Goal: Connect with others: Connect with others

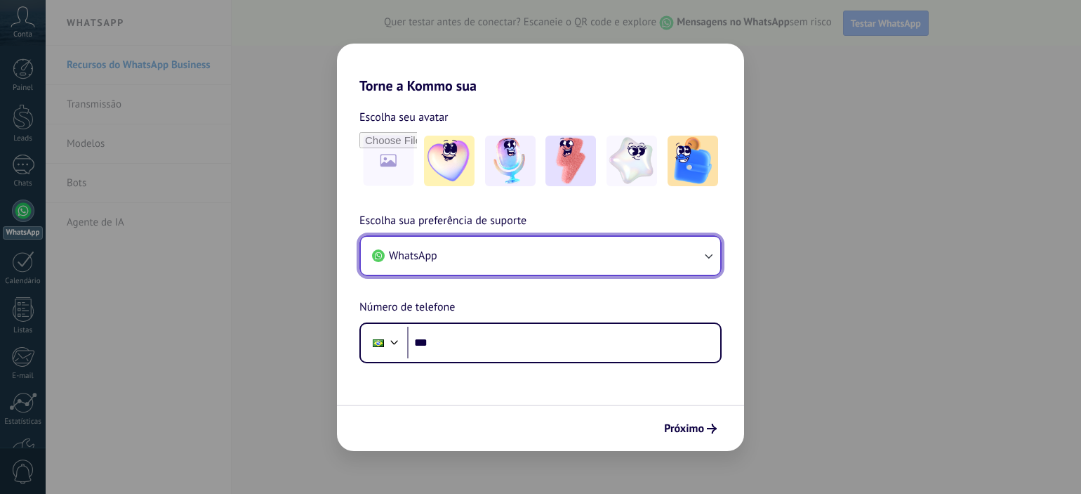
click at [672, 252] on button "WhatsApp" at bounding box center [540, 256] width 359 height 38
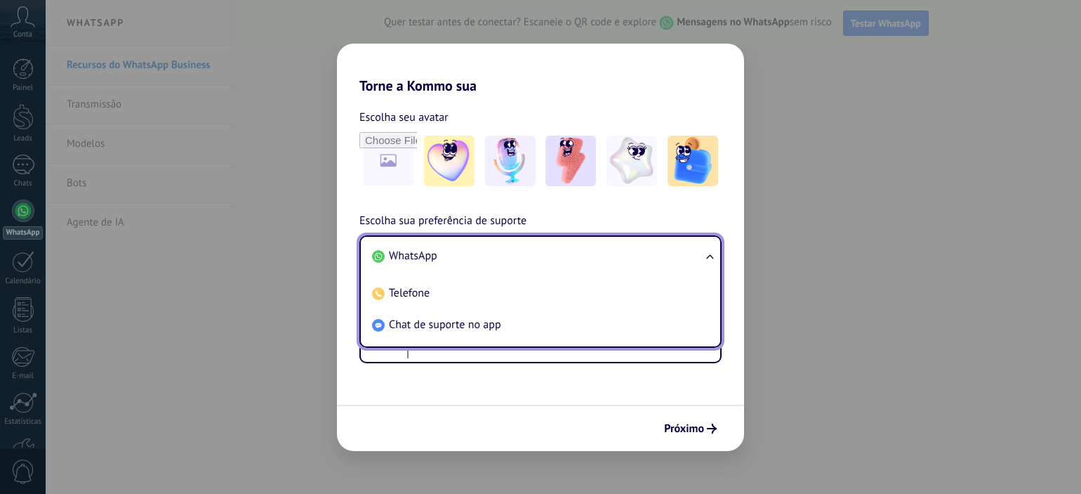
click at [437, 251] on li "WhatsApp" at bounding box center [538, 256] width 343 height 32
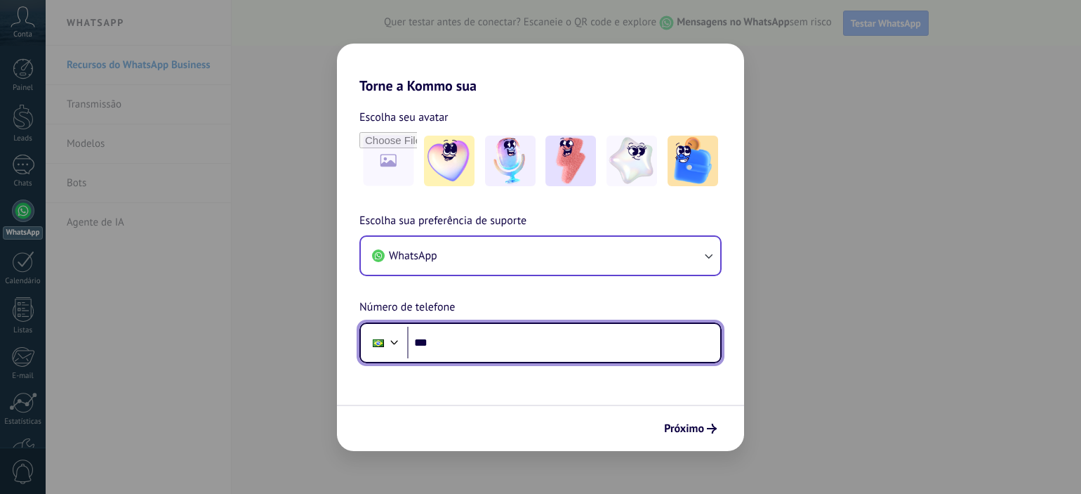
click at [486, 331] on input "***" at bounding box center [563, 342] width 313 height 32
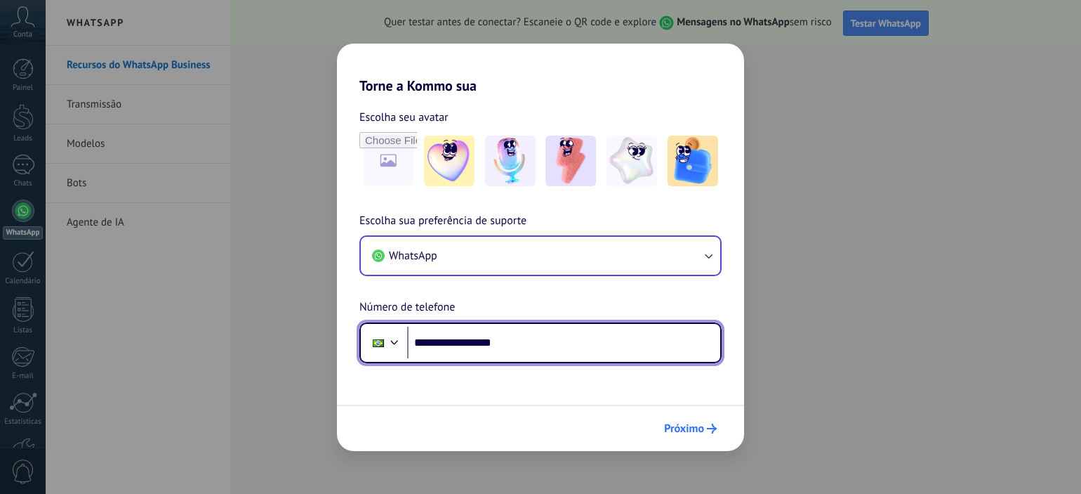
type input "**********"
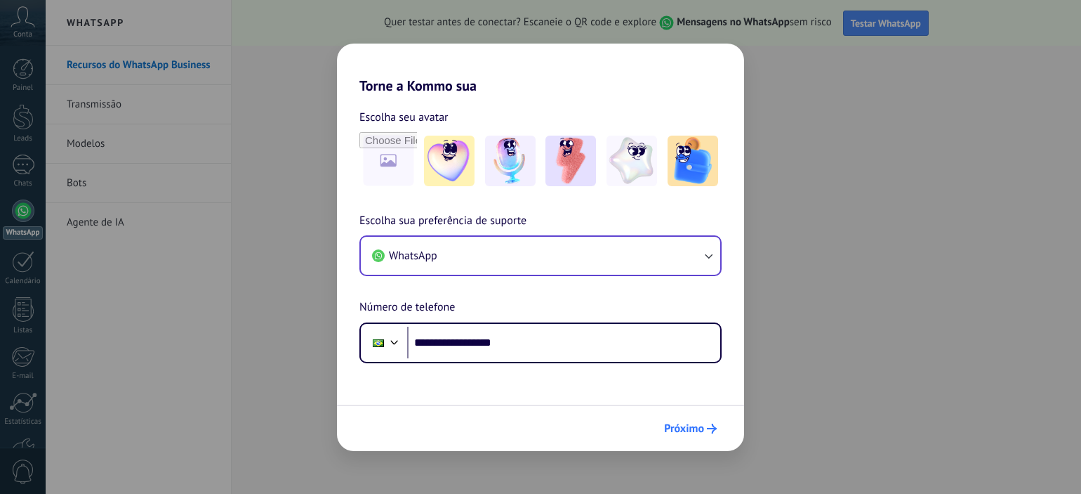
click at [692, 425] on span "Próximo" at bounding box center [684, 428] width 40 height 10
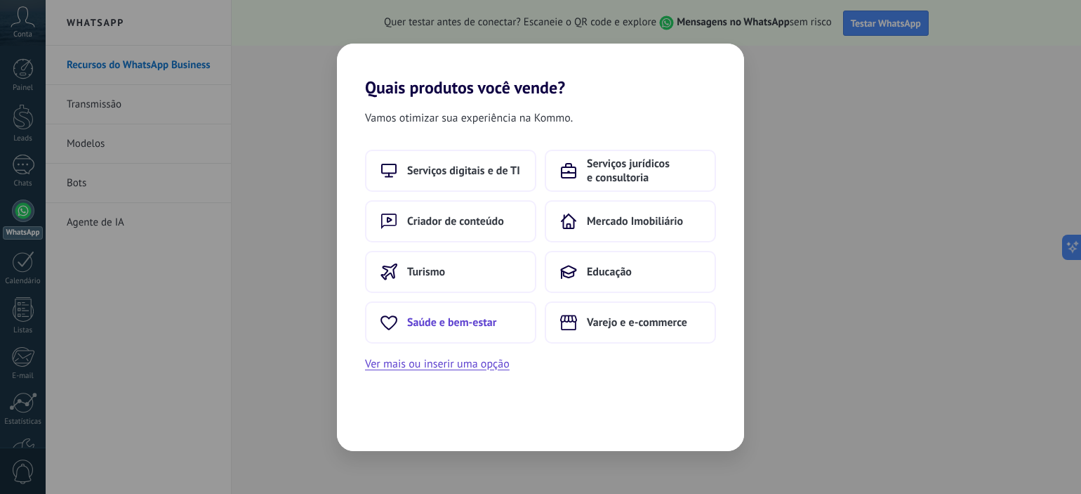
click at [445, 322] on span "Saúde e bem-estar" at bounding box center [451, 322] width 89 height 14
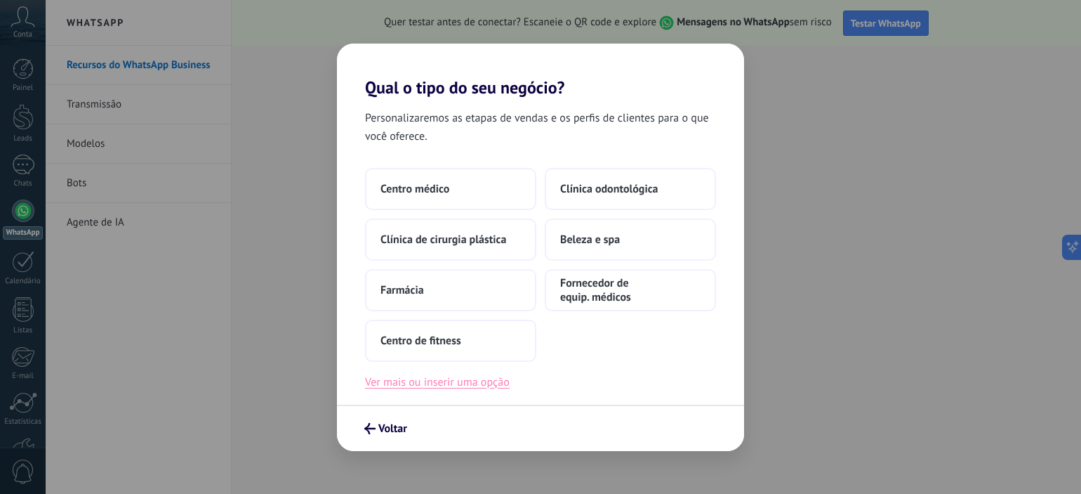
click at [430, 381] on button "Ver mais ou inserir uma opção" at bounding box center [437, 382] width 145 height 18
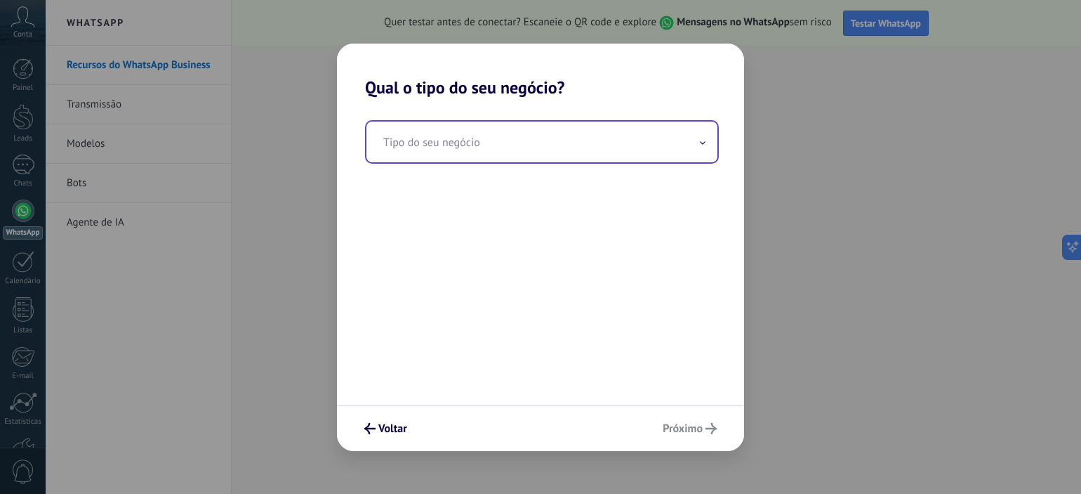
click at [424, 136] on input "text" at bounding box center [542, 141] width 351 height 41
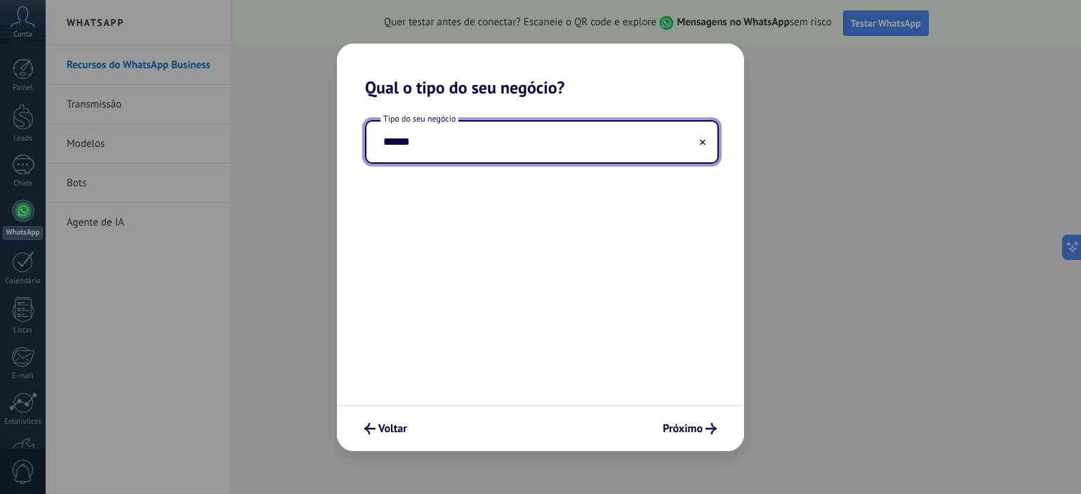
type input "******"
click at [378, 427] on span "Voltar" at bounding box center [392, 428] width 29 height 10
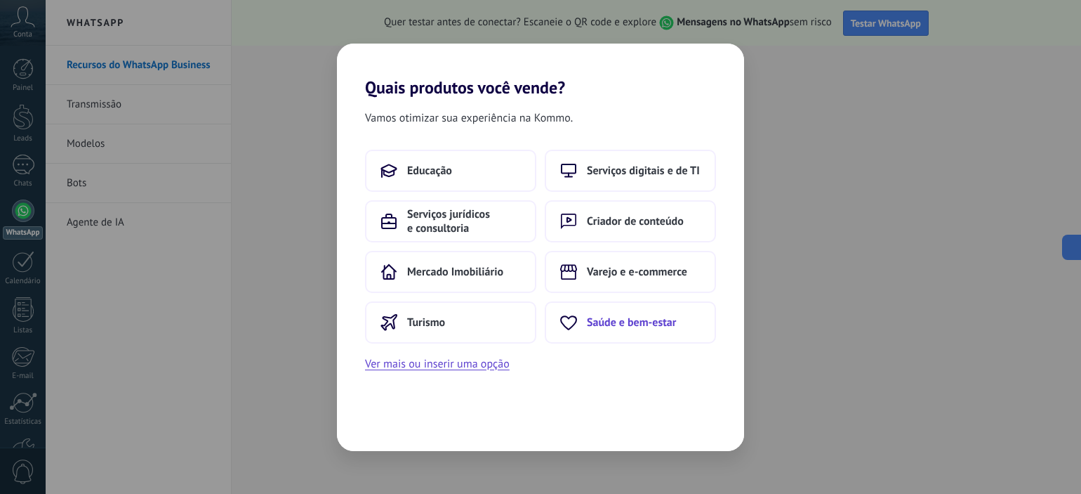
click at [645, 317] on span "Saúde e bem-estar" at bounding box center [631, 322] width 89 height 14
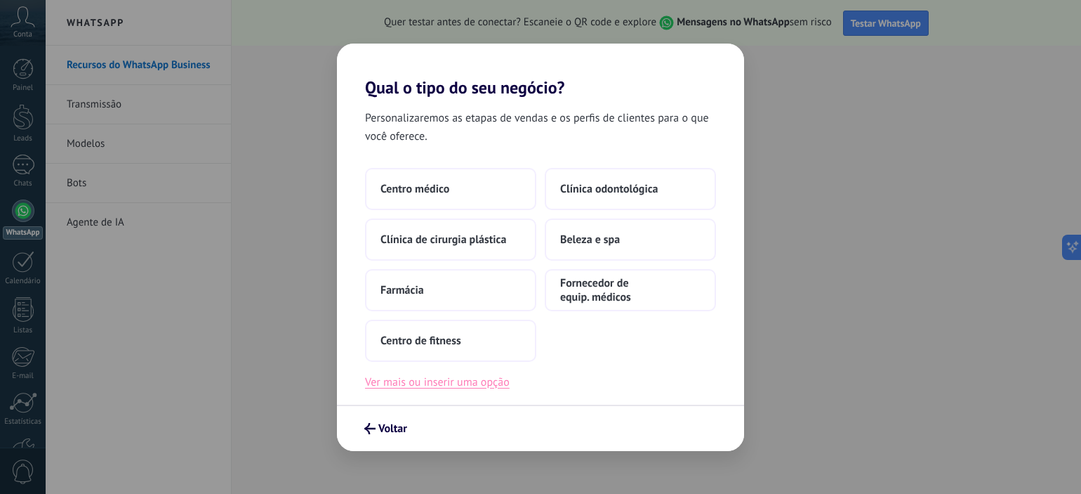
click at [402, 388] on button "Ver mais ou inserir uma opção" at bounding box center [437, 382] width 145 height 18
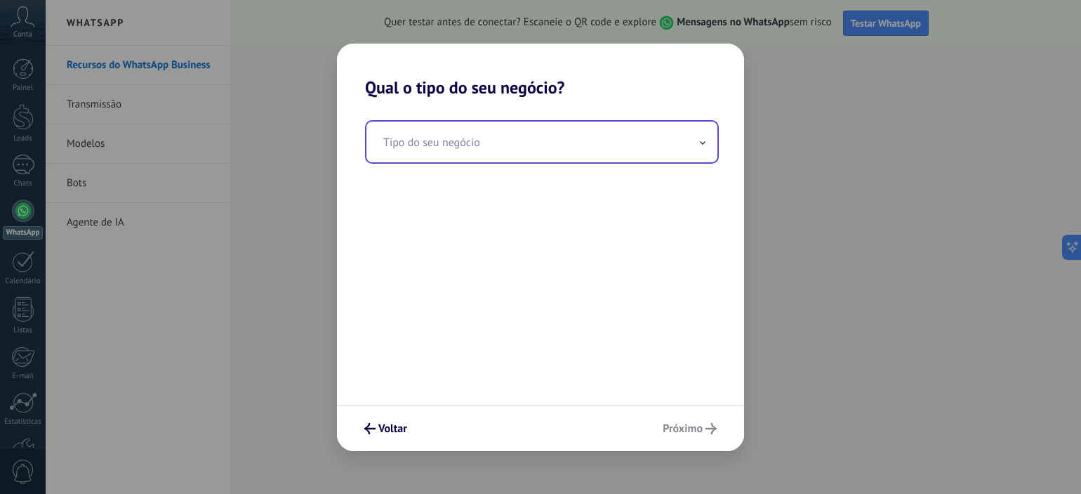
click at [438, 145] on input "text" at bounding box center [542, 141] width 351 height 41
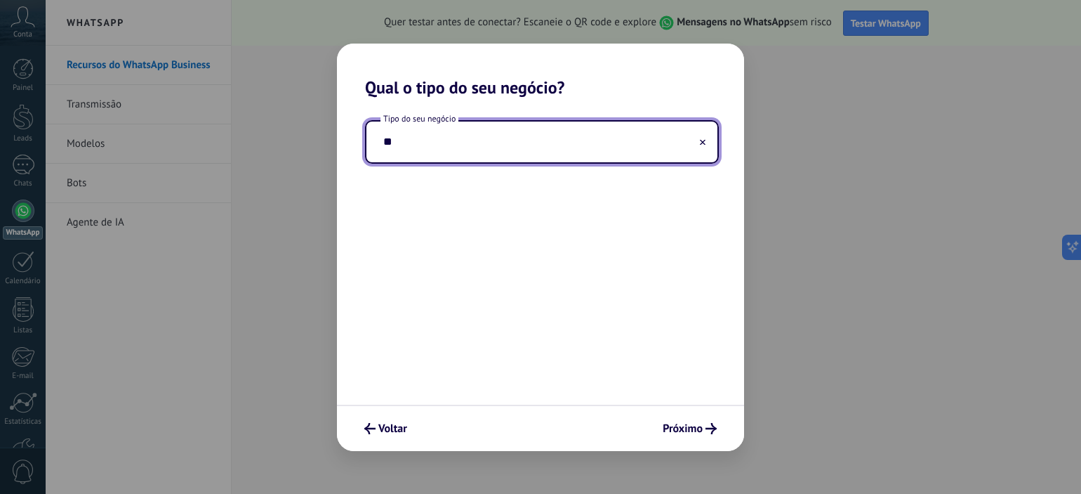
type input "*"
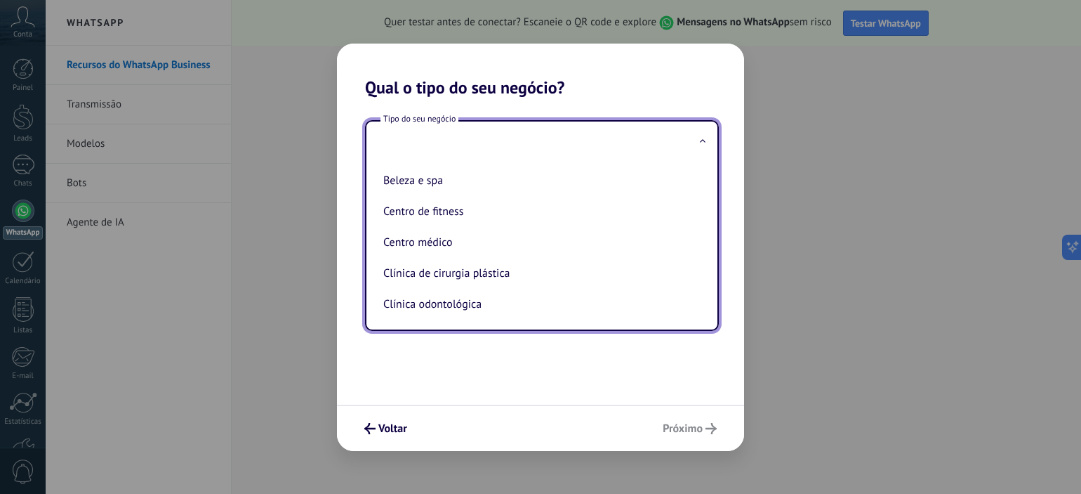
type input "*"
click at [360, 425] on button "Voltar" at bounding box center [385, 428] width 55 height 24
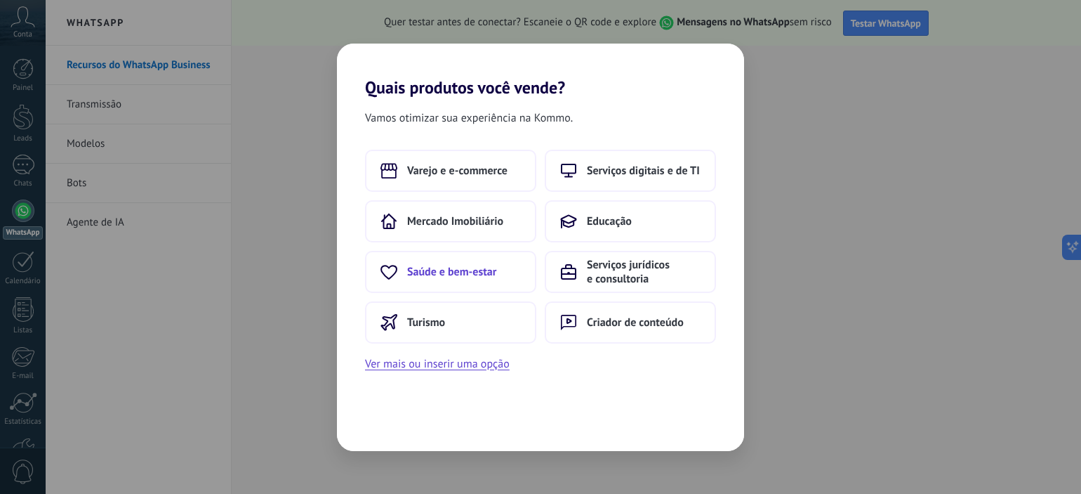
click at [469, 272] on span "Saúde e bem-estar" at bounding box center [451, 272] width 89 height 14
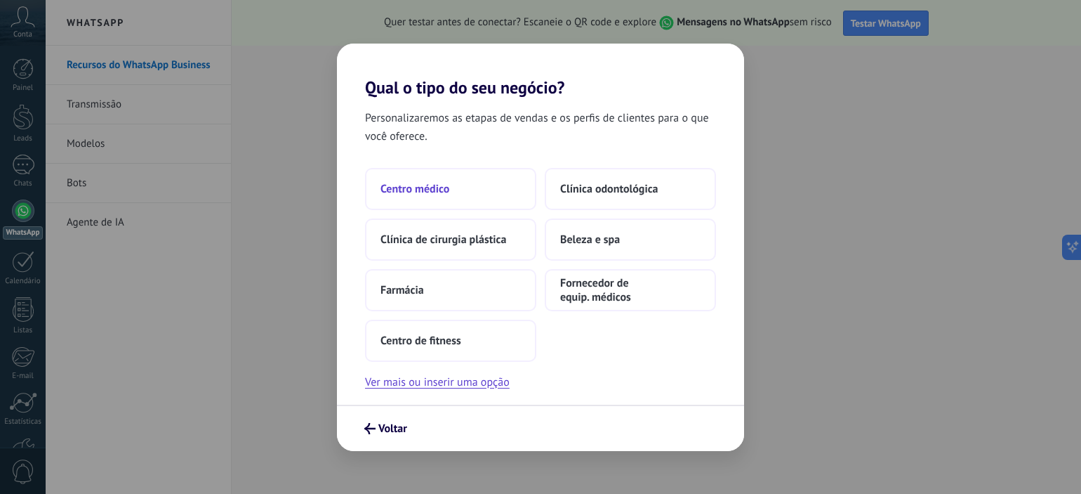
click at [426, 194] on span "Centro médico" at bounding box center [415, 189] width 69 height 14
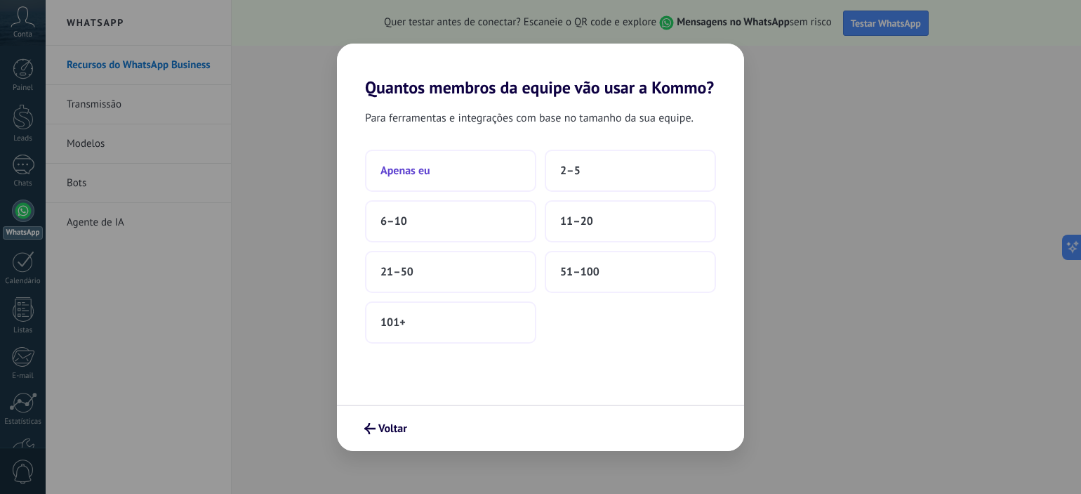
click at [435, 179] on button "Apenas eu" at bounding box center [450, 171] width 171 height 42
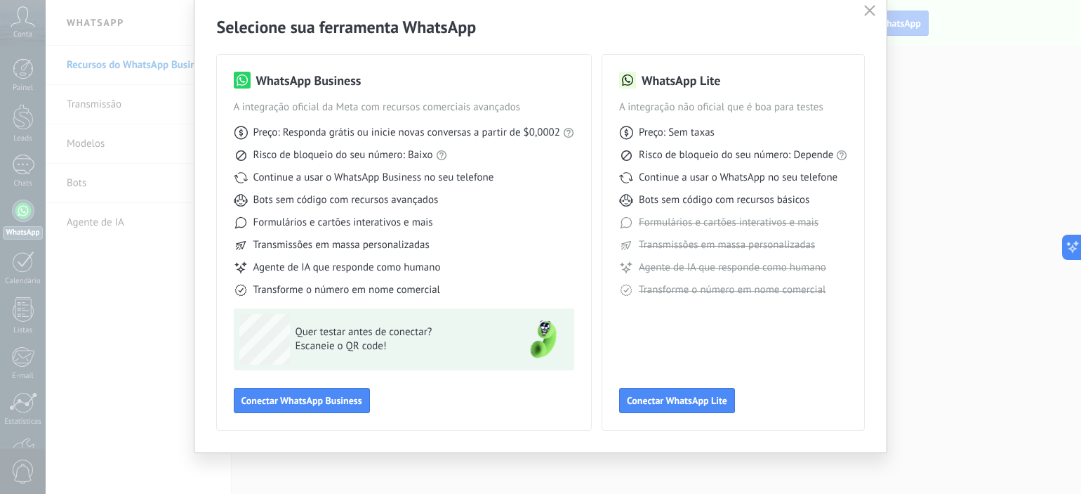
scroll to position [57, 0]
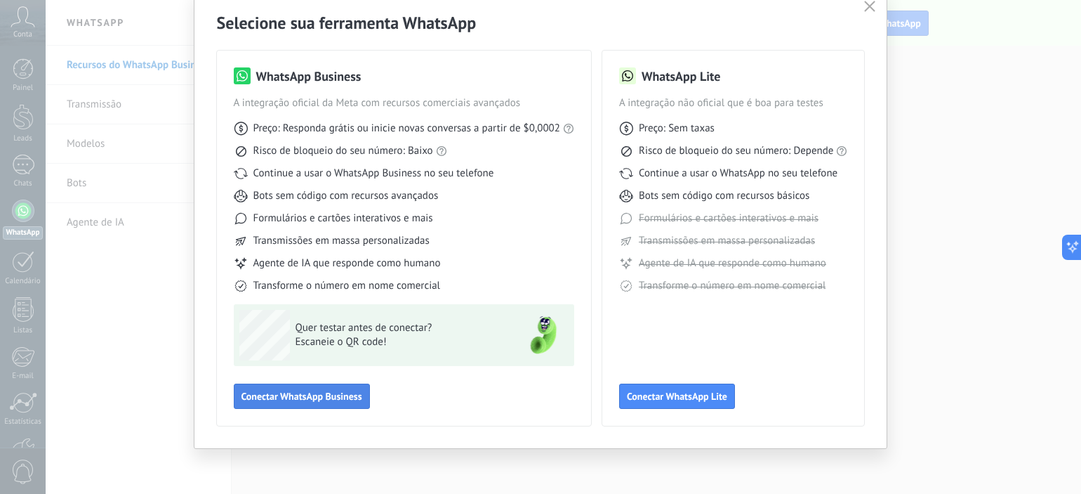
click at [305, 392] on span "Conectar WhatsApp Business" at bounding box center [302, 396] width 121 height 10
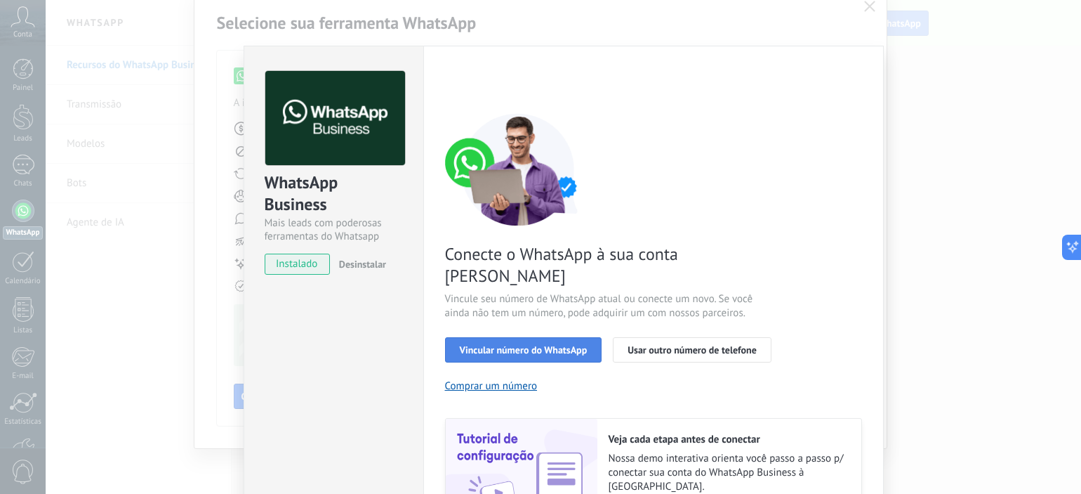
click at [523, 345] on span "Vincular número do WhatsApp" at bounding box center [524, 350] width 128 height 10
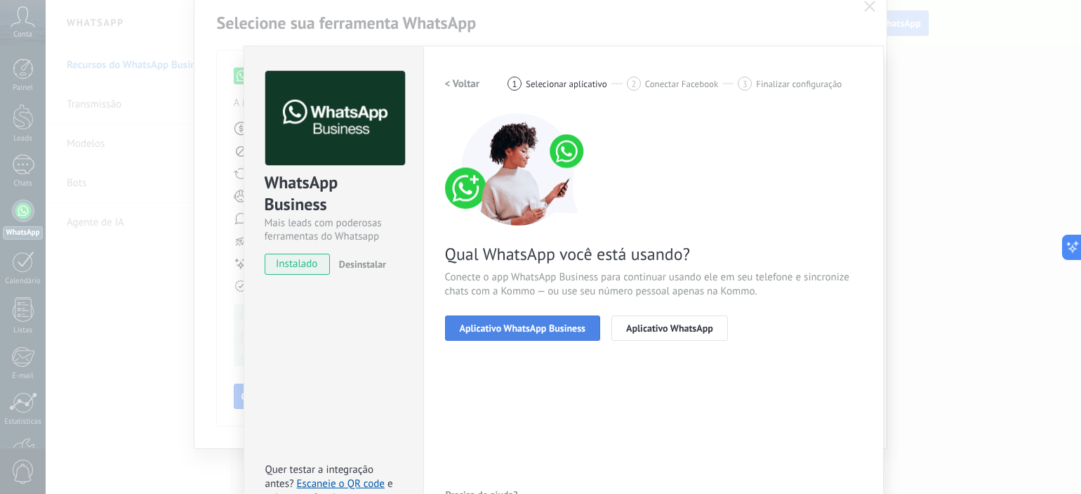
click at [524, 325] on span "Aplicativo WhatsApp Business" at bounding box center [523, 328] width 126 height 10
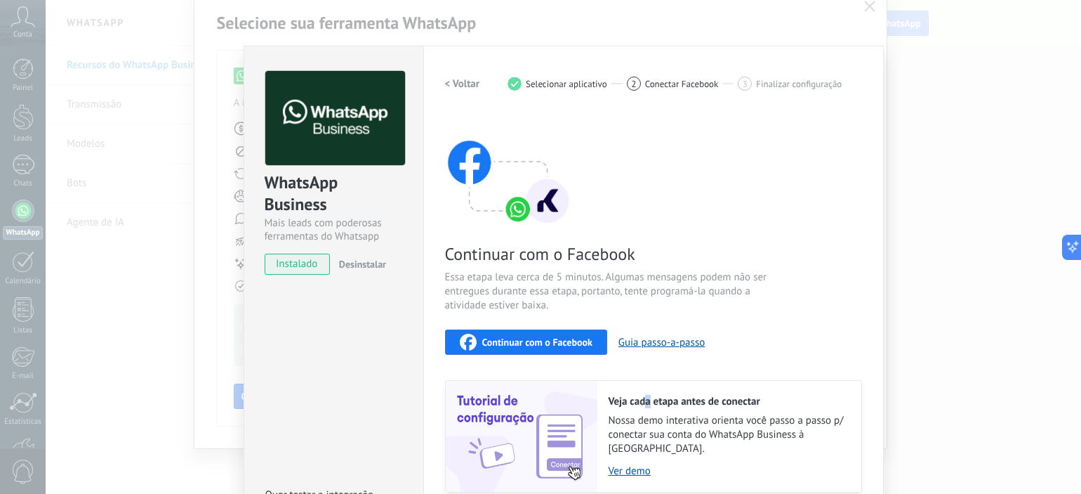
drag, startPoint x: 675, startPoint y: 414, endPoint x: 647, endPoint y: 381, distance: 43.8
click at [646, 390] on div "Veja cada etapa antes de conectar Nossa demo interativa orienta você passo a pa…" at bounding box center [730, 436] width 264 height 111
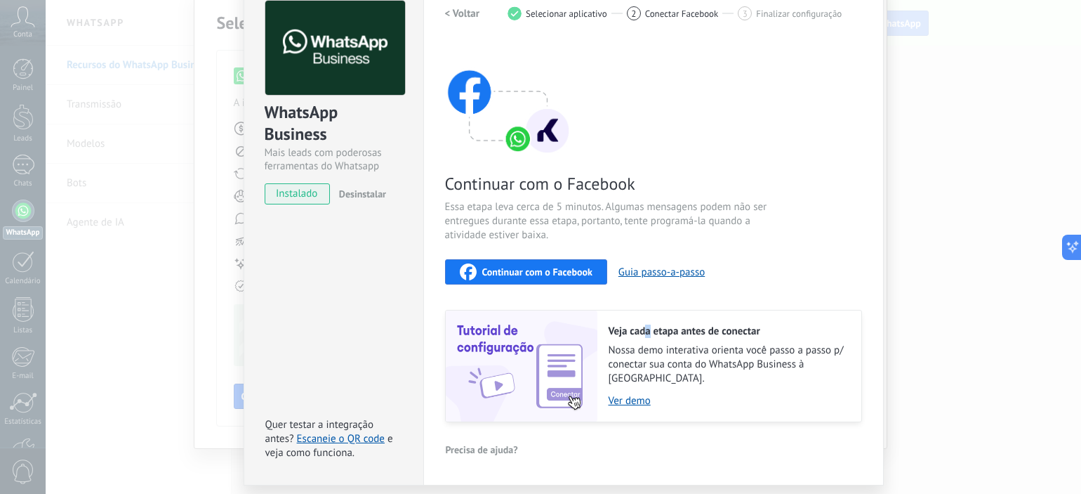
scroll to position [0, 0]
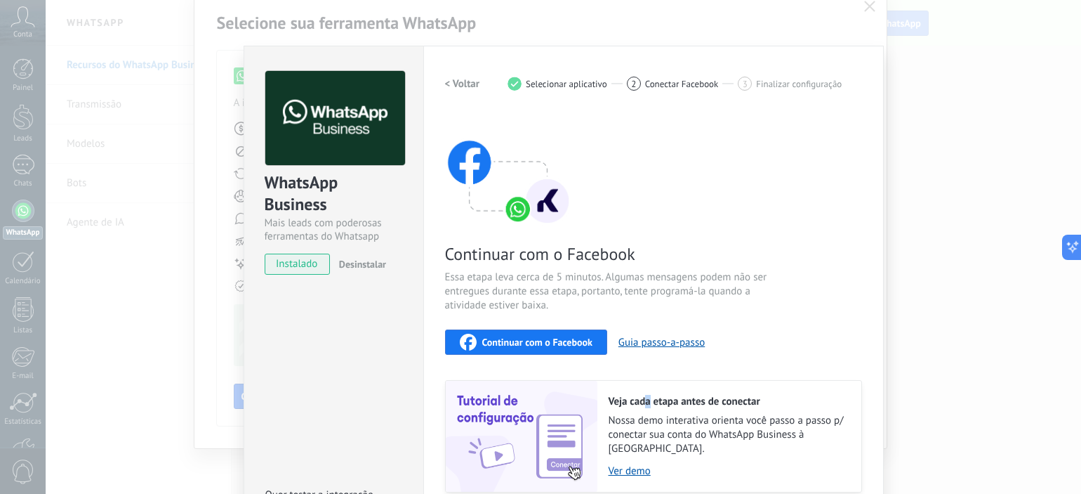
click at [576, 342] on span "Continuar com o Facebook" at bounding box center [537, 342] width 110 height 10
